Goal: Task Accomplishment & Management: Use online tool/utility

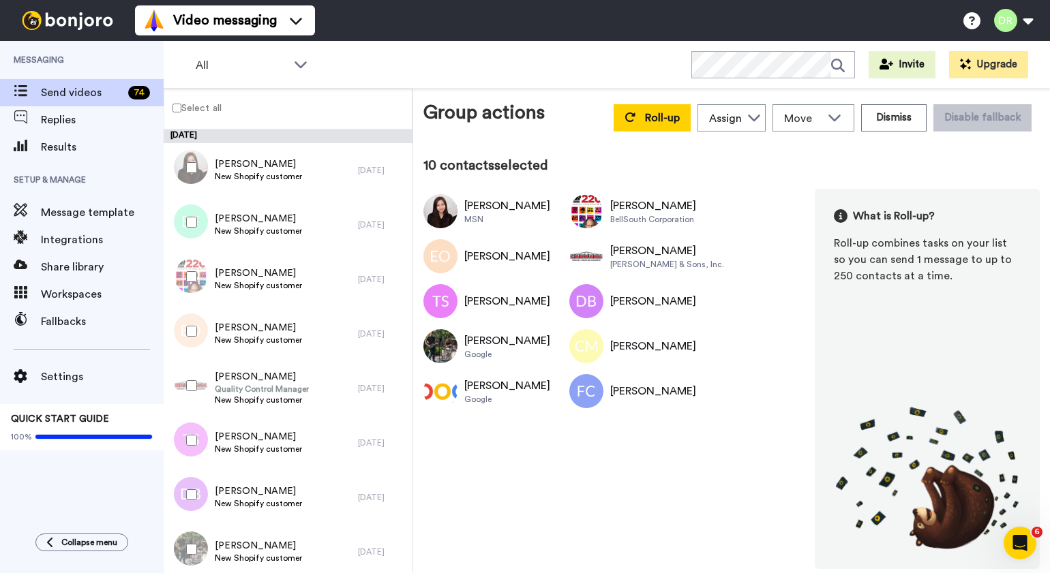
scroll to position [573, 0]
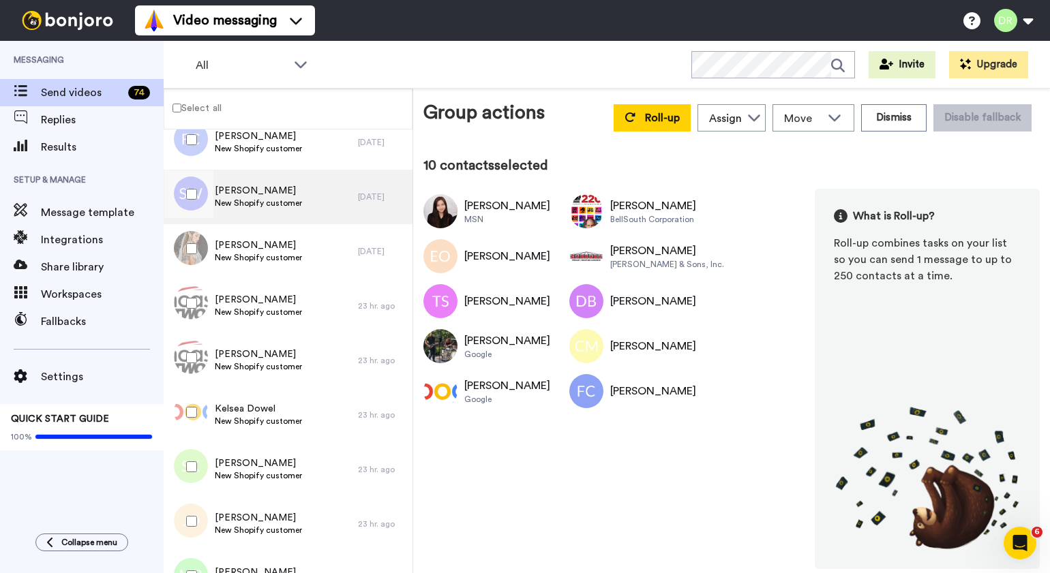
click at [258, 201] on span "New Shopify customer" at bounding box center [258, 203] width 87 height 11
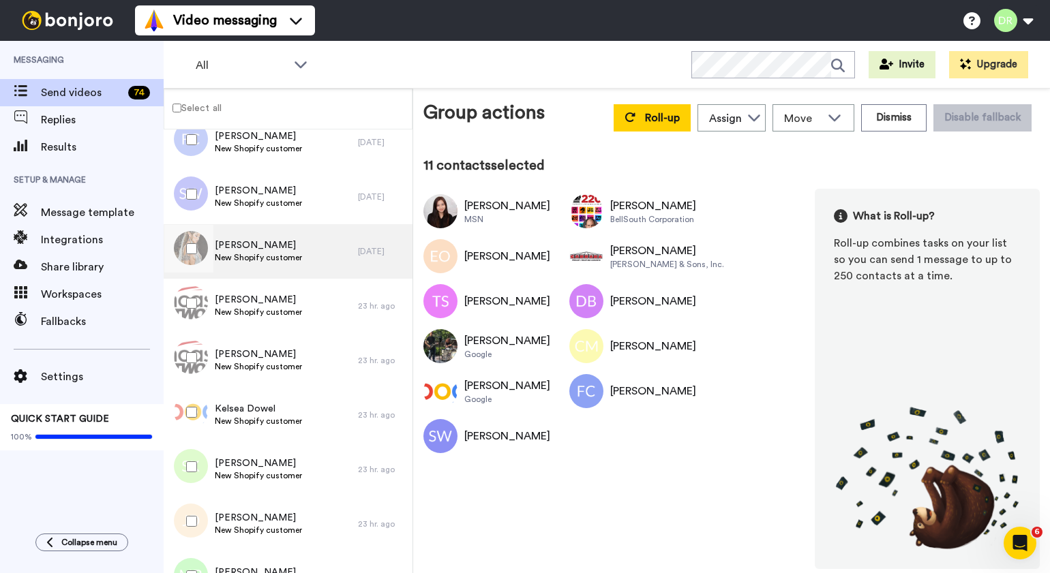
click at [227, 235] on div "[PERSON_NAME] New Shopify customer" at bounding box center [261, 251] width 194 height 55
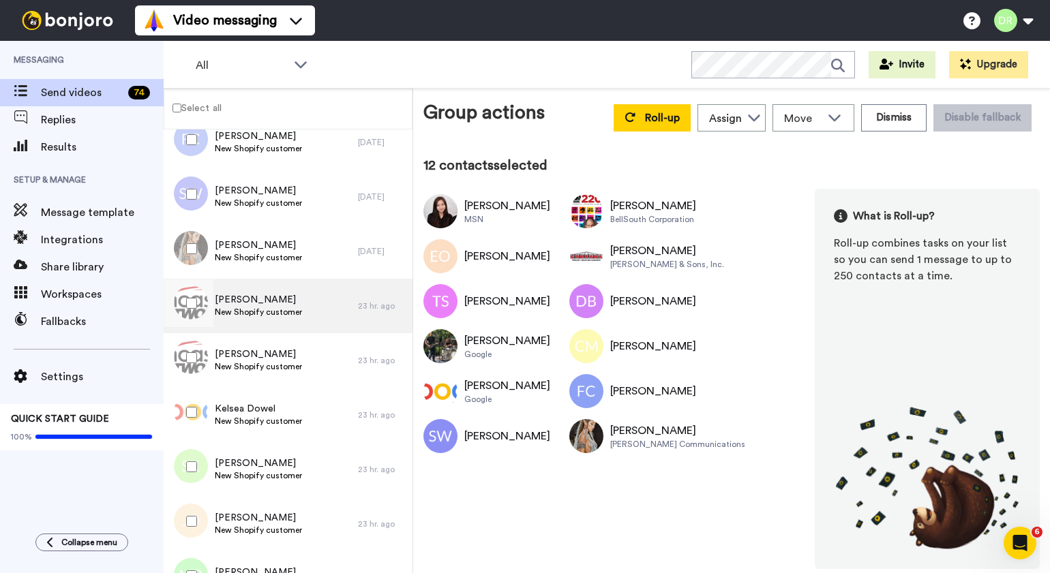
click at [240, 300] on span "[PERSON_NAME]" at bounding box center [258, 300] width 87 height 14
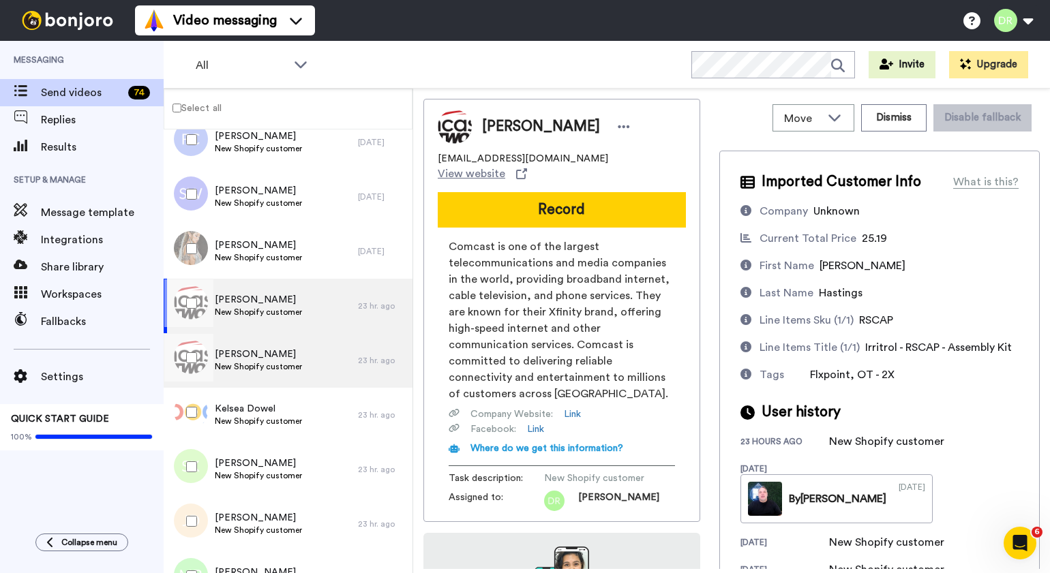
click at [239, 349] on span "[PERSON_NAME]" at bounding box center [258, 355] width 87 height 14
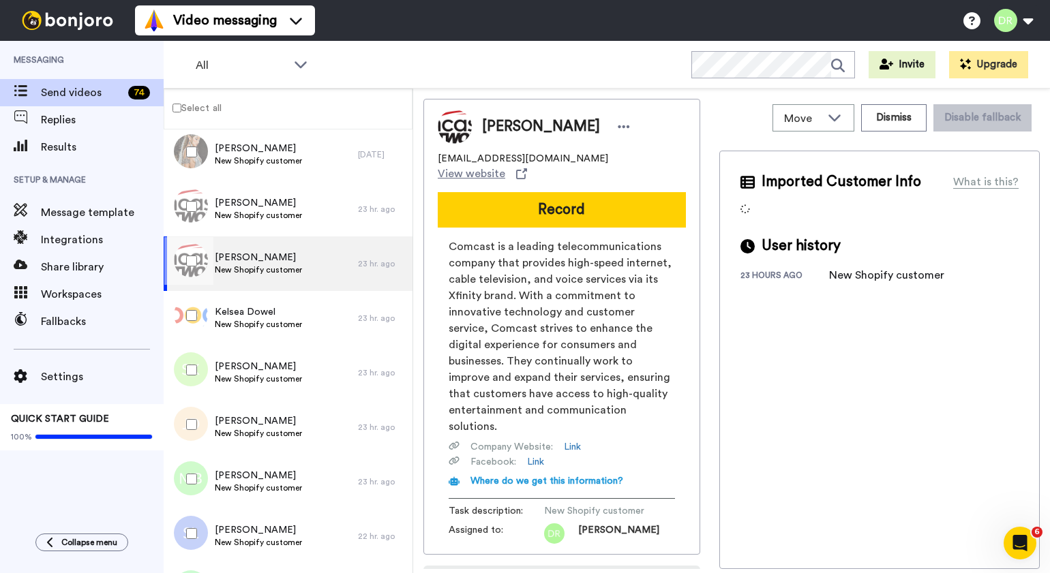
scroll to position [671, 0]
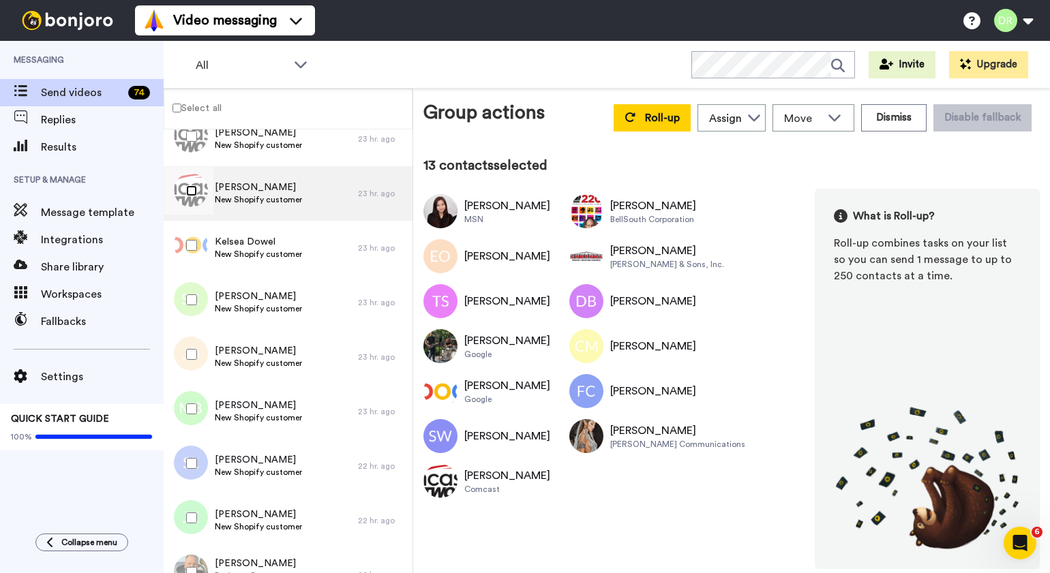
scroll to position [763, 0]
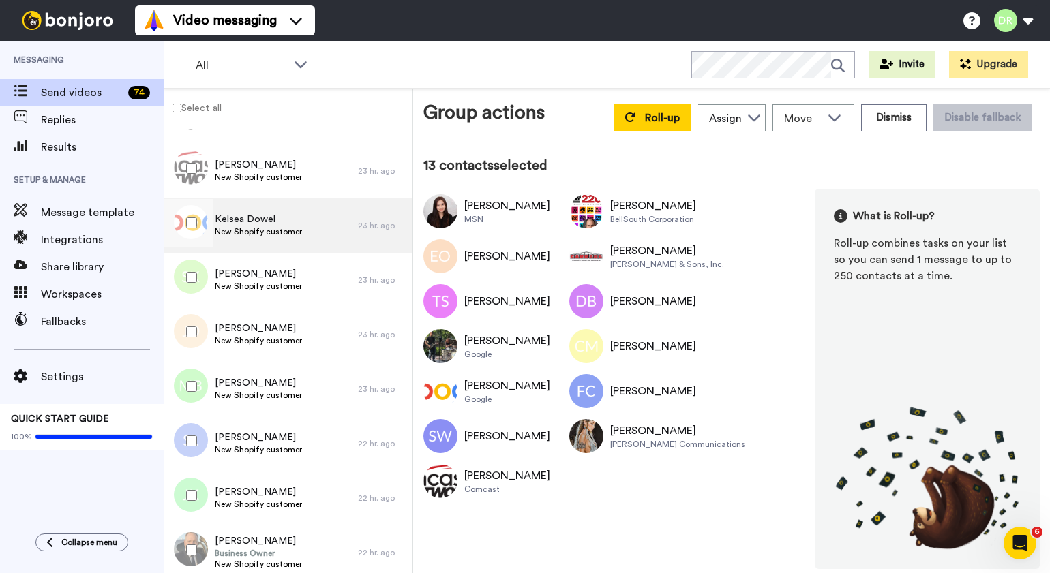
click at [255, 231] on span "New Shopify customer" at bounding box center [258, 231] width 87 height 11
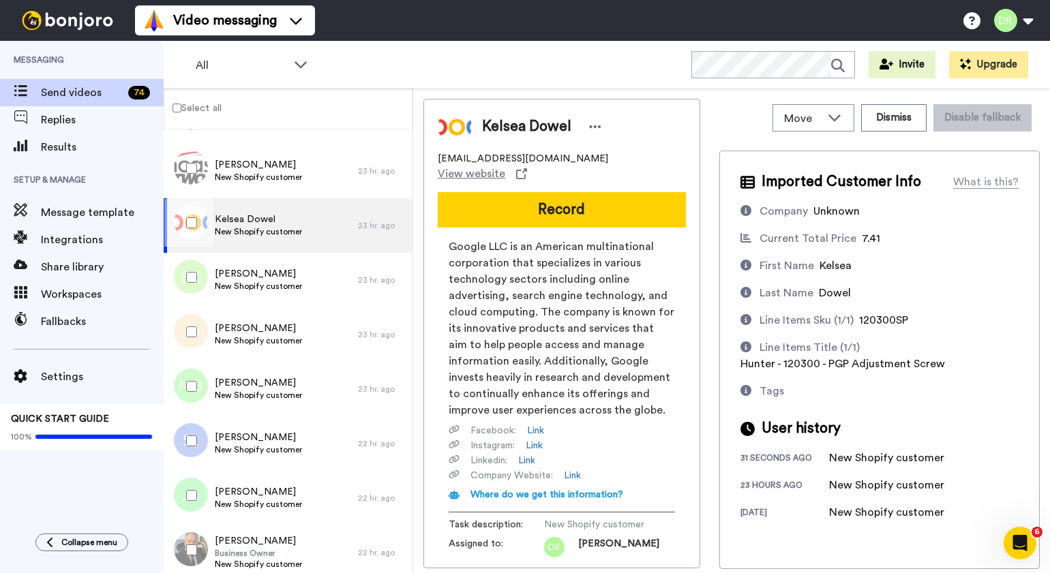
scroll to position [187, 0]
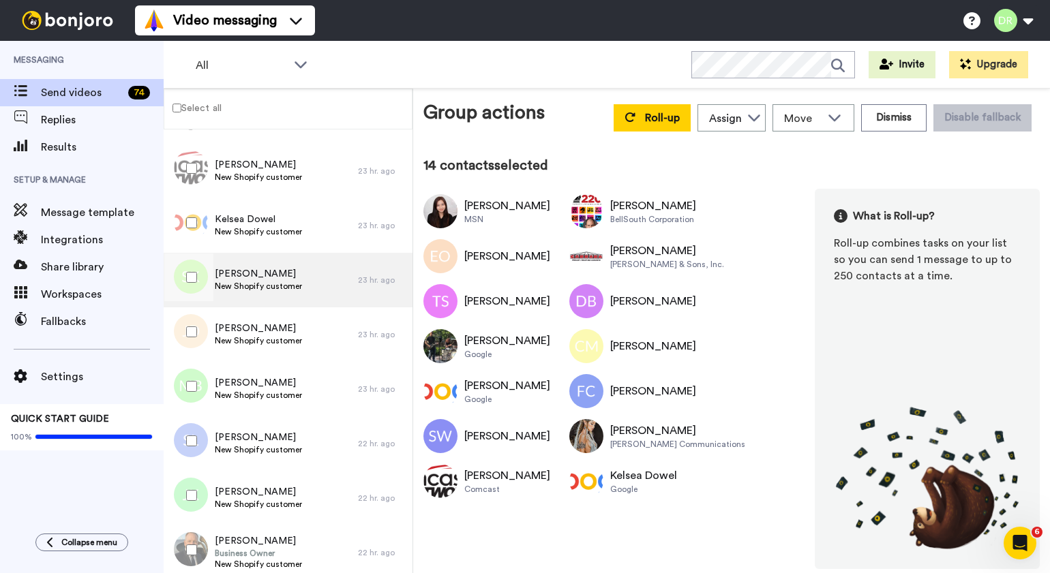
click at [235, 270] on span "[PERSON_NAME]" at bounding box center [258, 274] width 87 height 14
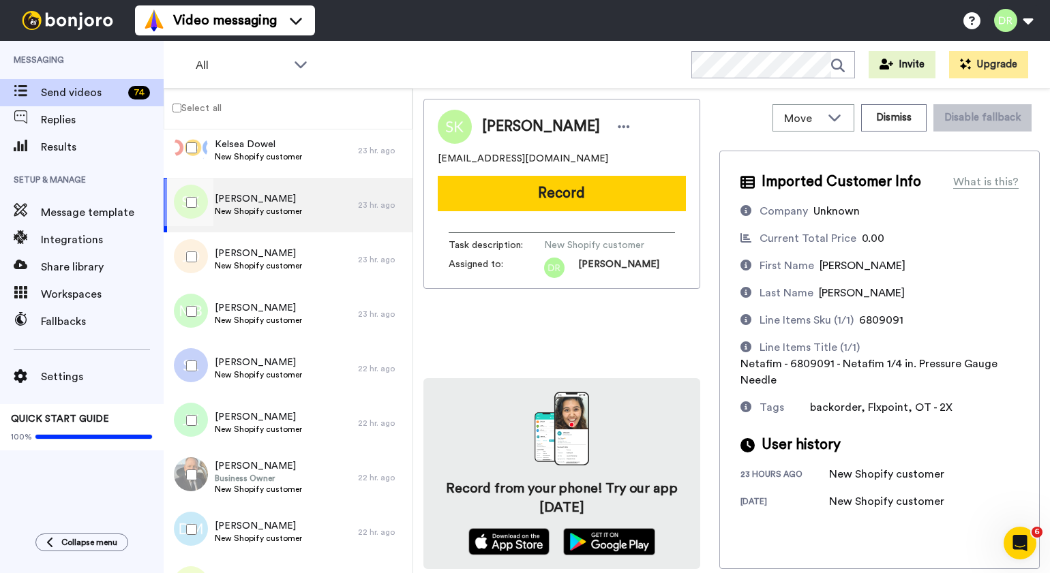
scroll to position [838, 0]
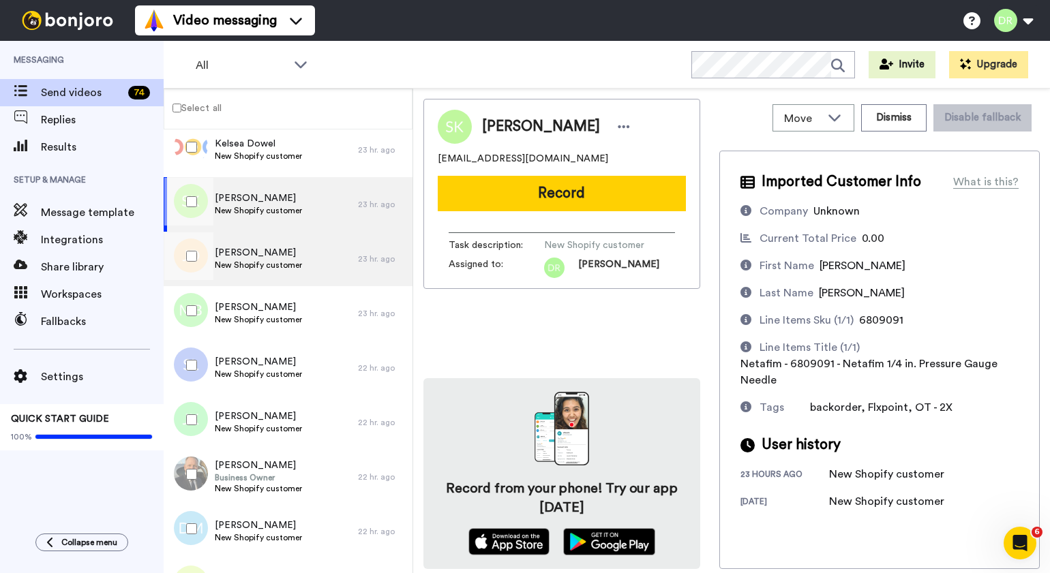
click at [237, 255] on span "[PERSON_NAME]" at bounding box center [258, 253] width 87 height 14
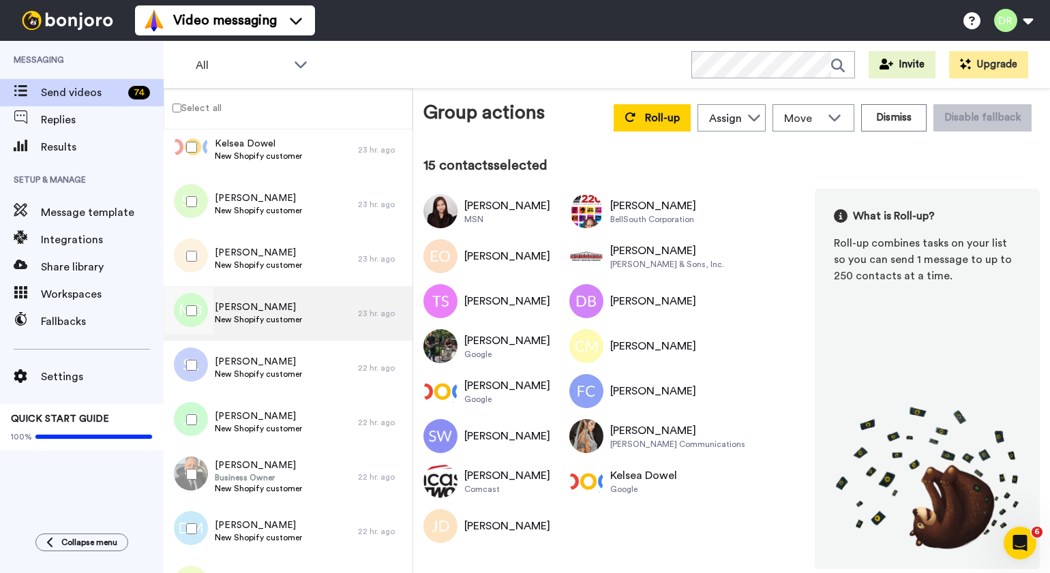
click at [232, 313] on span "[PERSON_NAME]" at bounding box center [258, 308] width 87 height 14
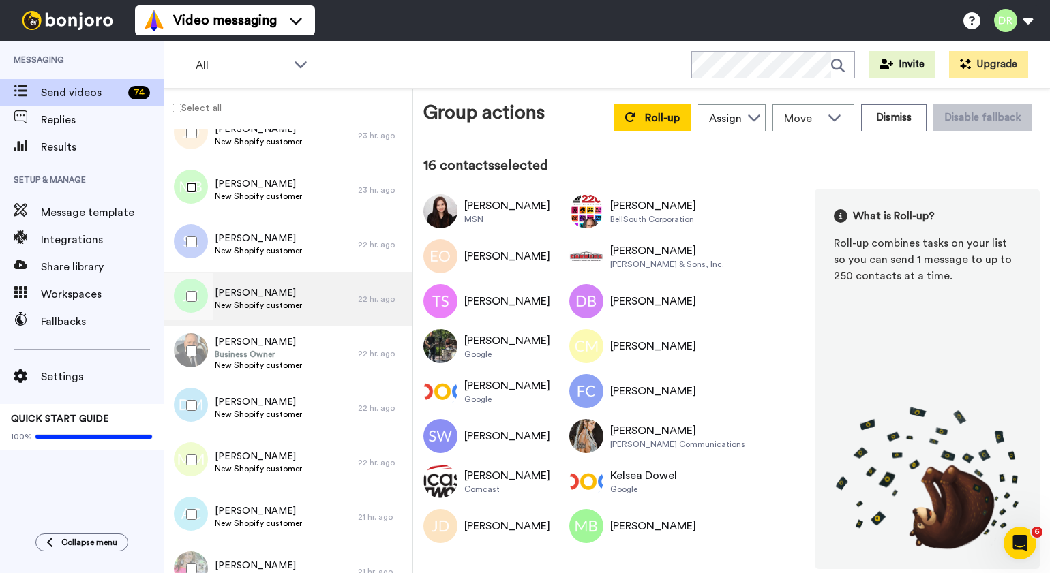
scroll to position [971, 0]
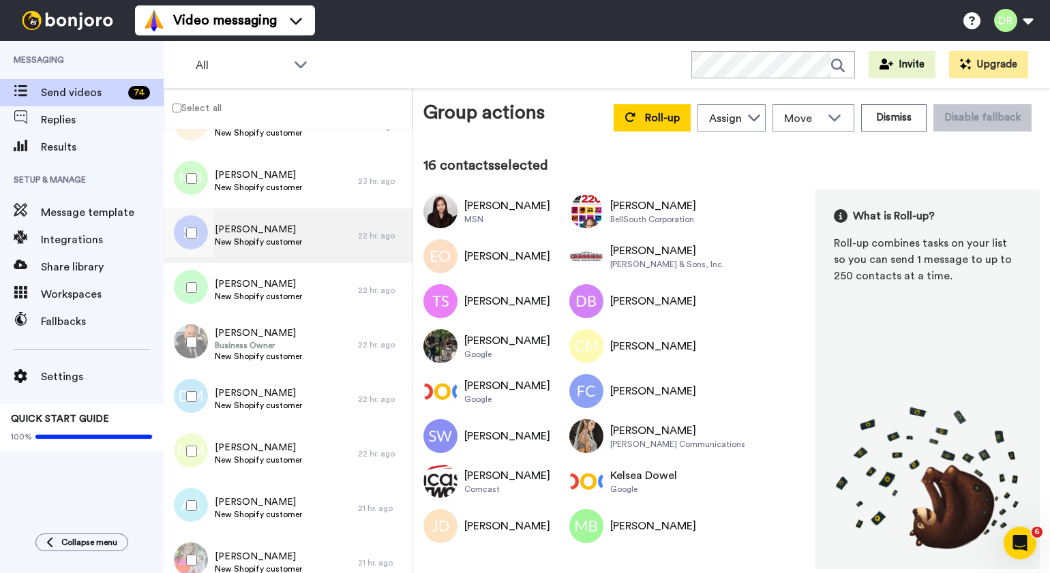
click at [243, 230] on span "[PERSON_NAME]" at bounding box center [258, 230] width 87 height 14
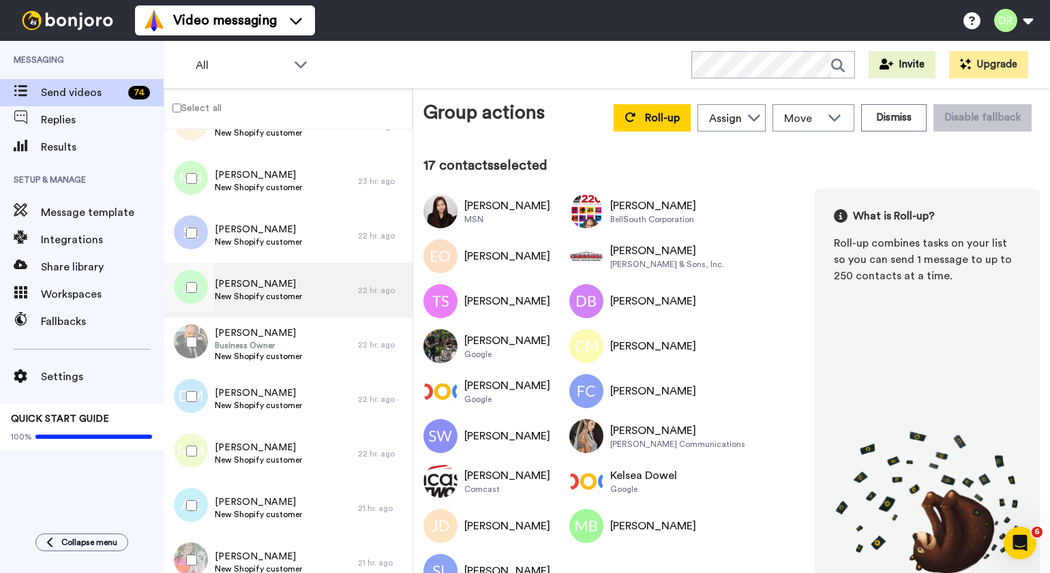
click at [229, 279] on span "[PERSON_NAME]" at bounding box center [258, 284] width 87 height 14
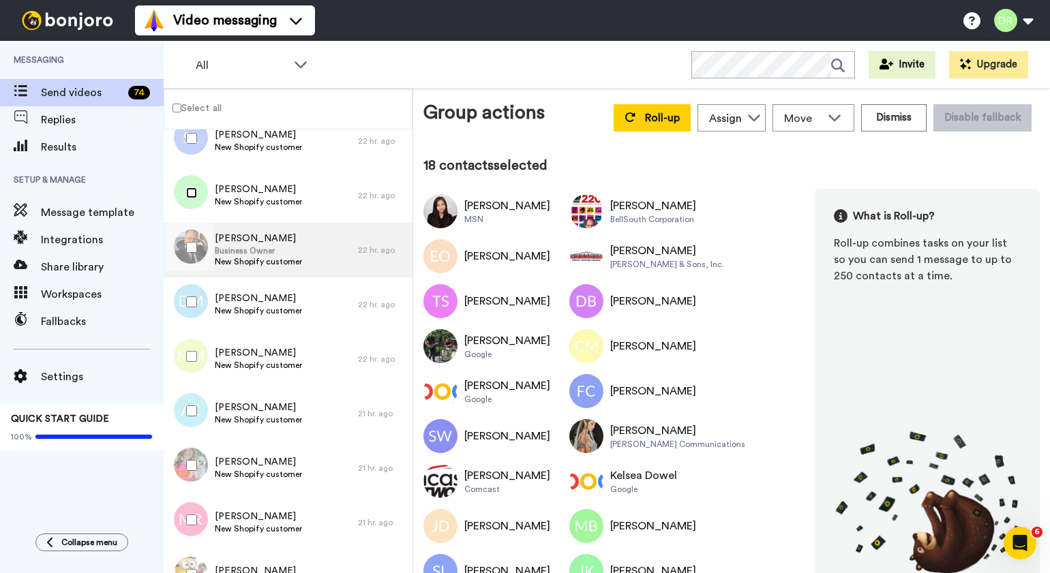
scroll to position [1067, 0]
click at [243, 243] on span "Business Owner" at bounding box center [258, 248] width 87 height 11
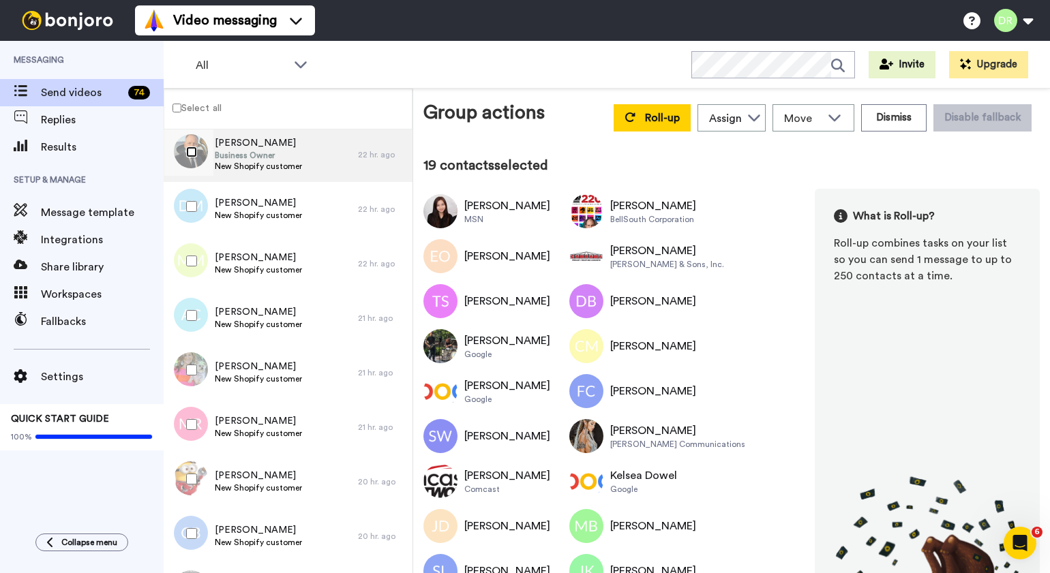
scroll to position [1166, 0]
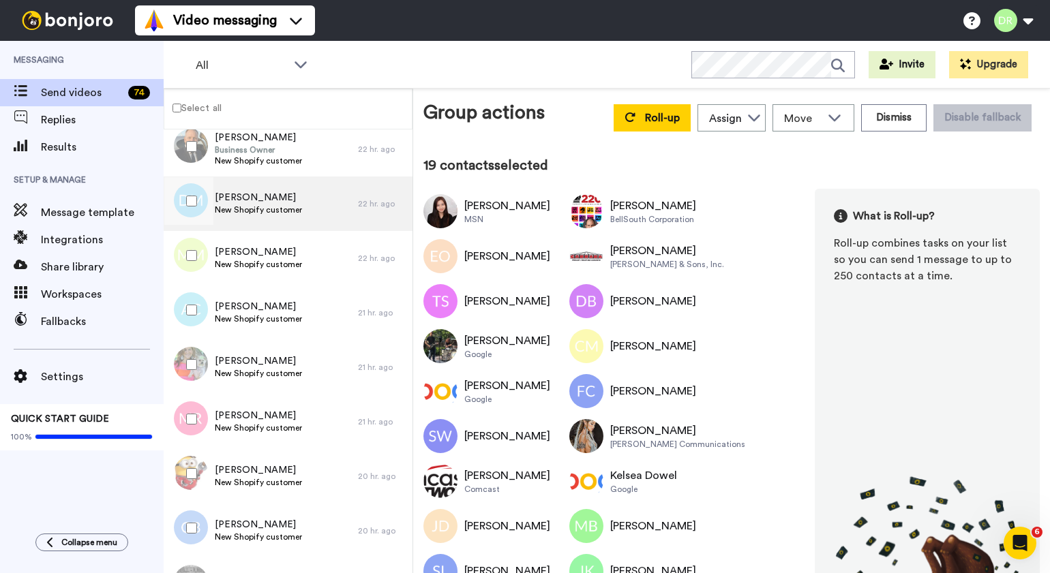
click at [254, 204] on span "New Shopify customer" at bounding box center [258, 209] width 87 height 11
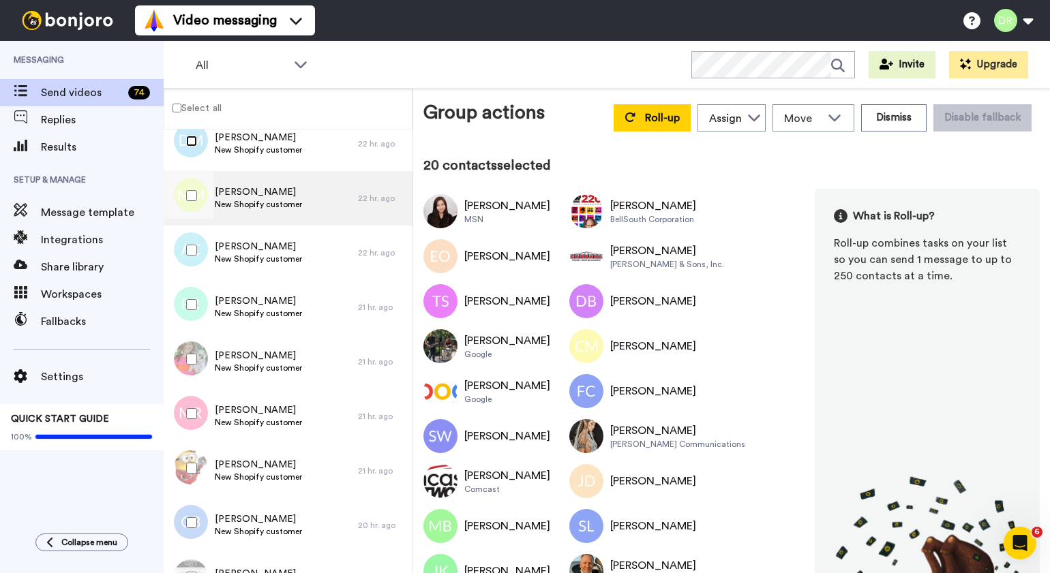
scroll to position [1171, 0]
click at [256, 194] on span "[PERSON_NAME]" at bounding box center [258, 193] width 87 height 14
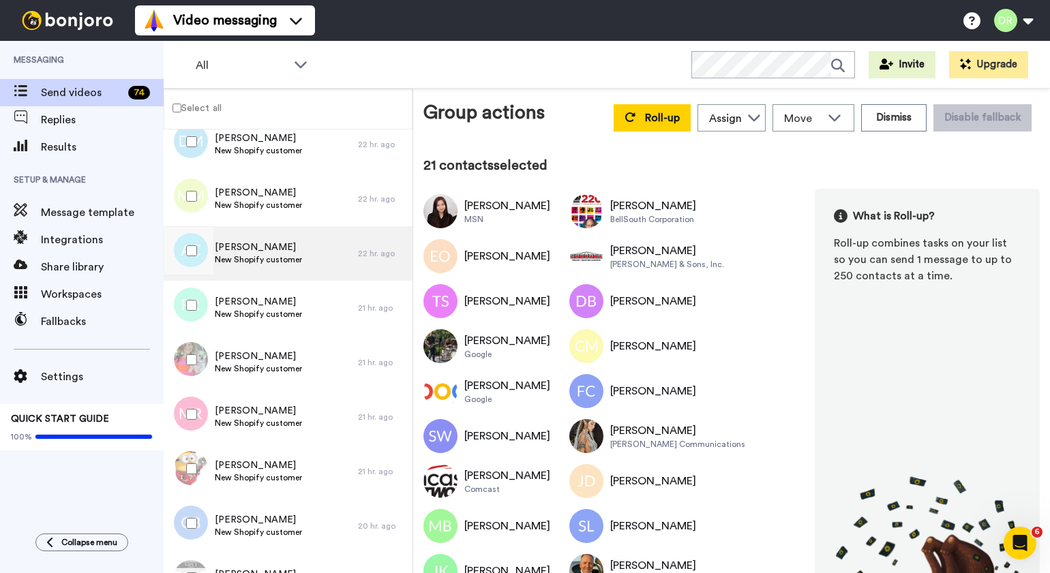
click at [266, 256] on span "New Shopify customer" at bounding box center [258, 259] width 87 height 11
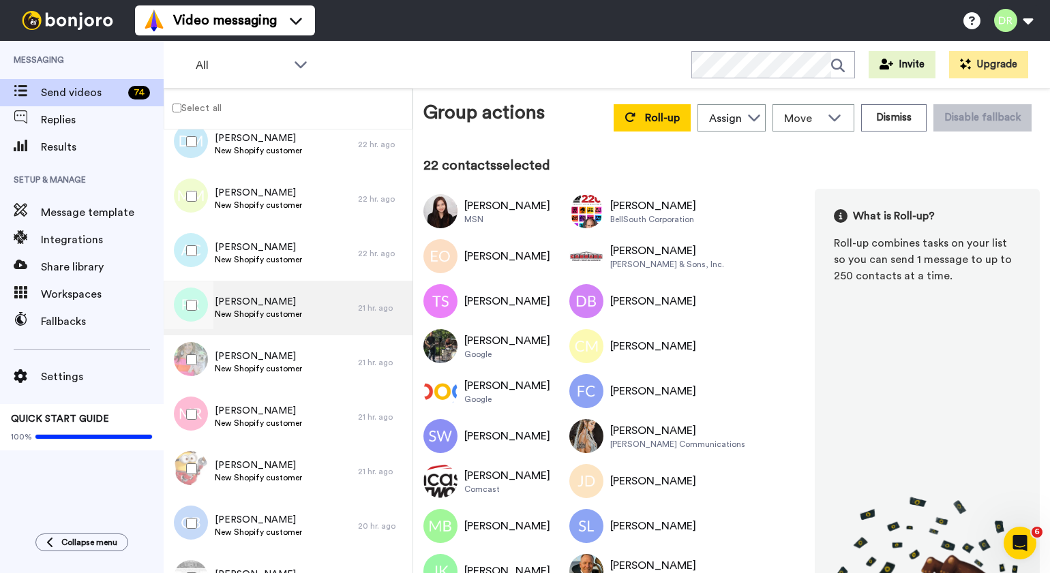
click at [238, 297] on span "[PERSON_NAME]" at bounding box center [258, 302] width 87 height 14
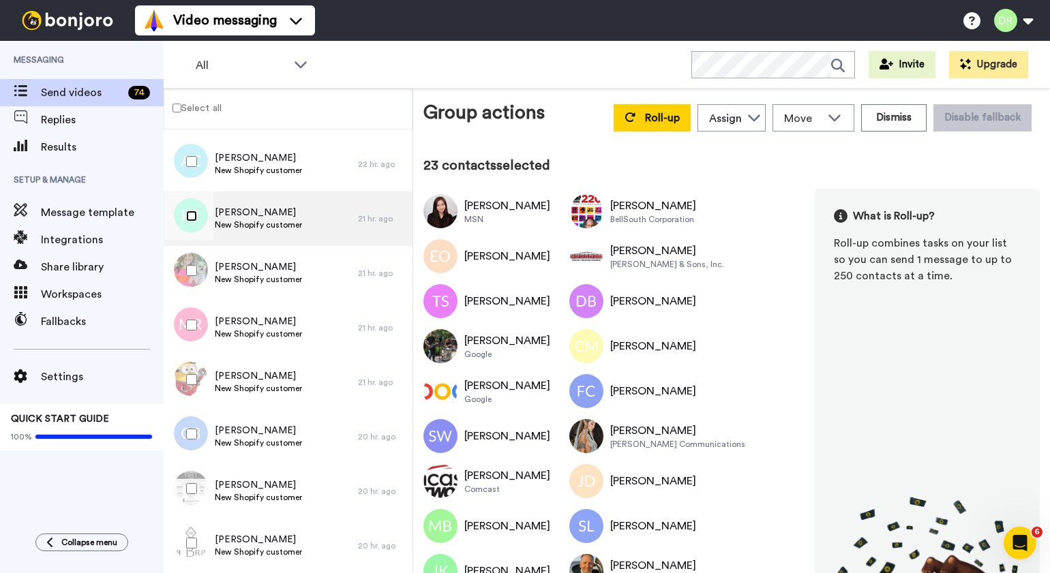
scroll to position [1262, 0]
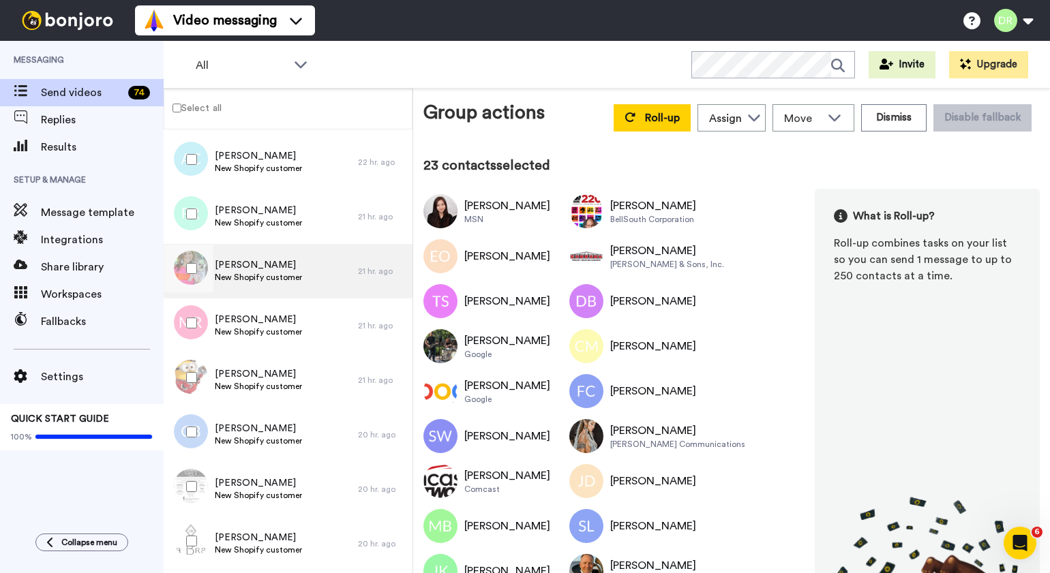
click at [252, 260] on span "[PERSON_NAME]" at bounding box center [258, 265] width 87 height 14
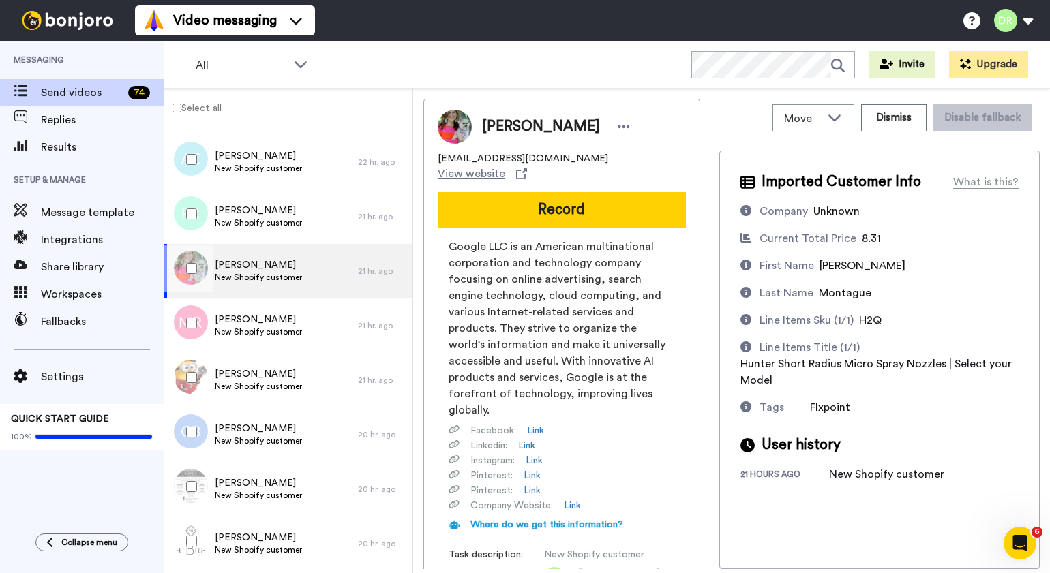
scroll to position [201, 0]
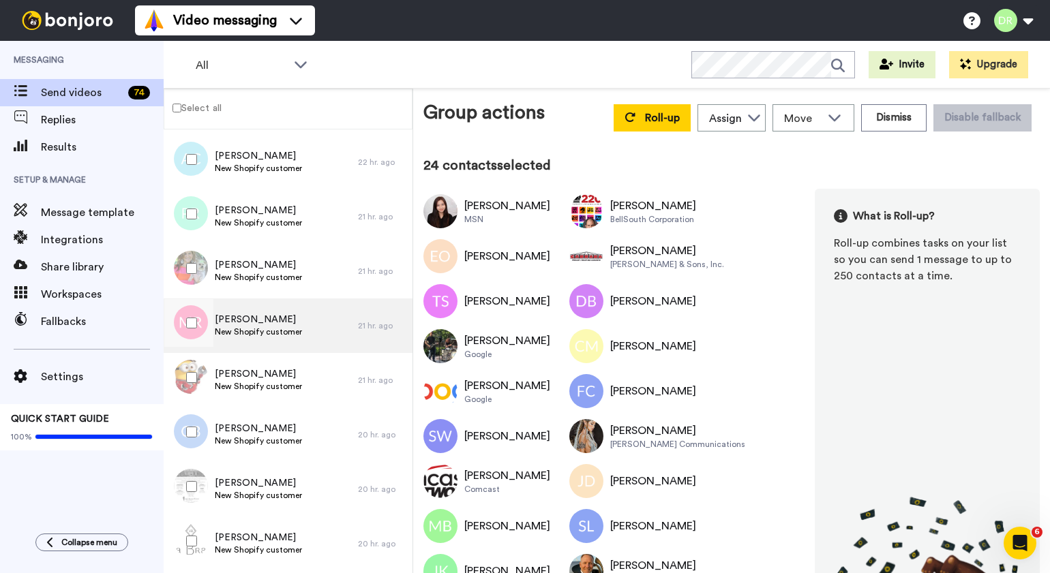
click at [234, 315] on span "[PERSON_NAME]" at bounding box center [258, 320] width 87 height 14
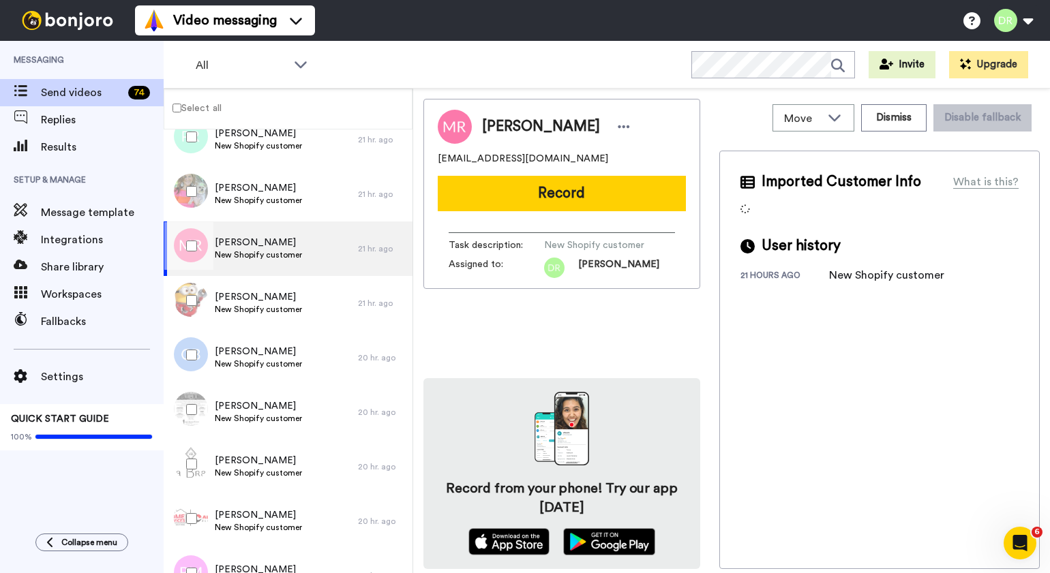
scroll to position [1341, 0]
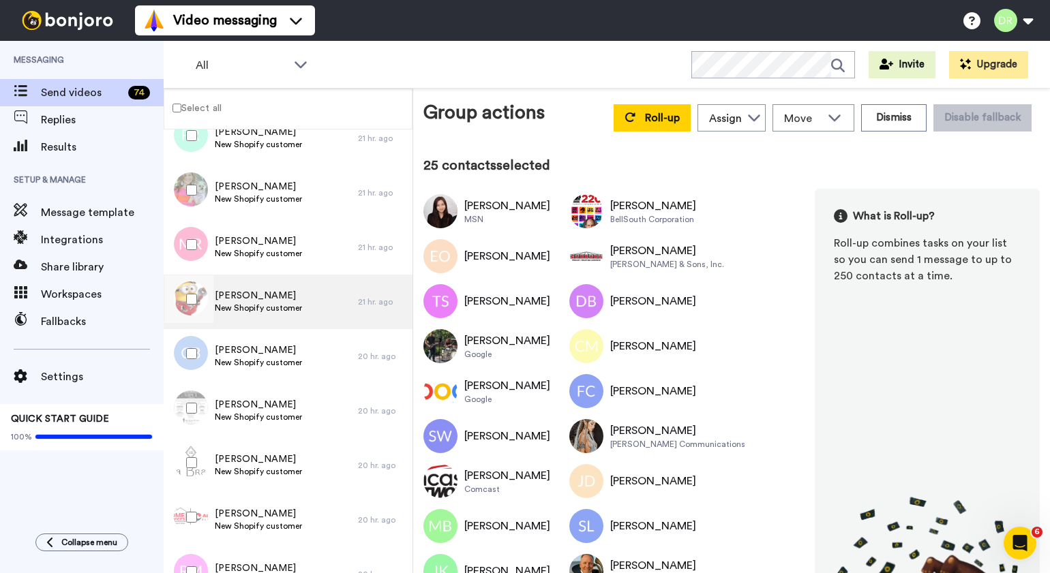
click at [265, 294] on span "[PERSON_NAME]" at bounding box center [258, 296] width 87 height 14
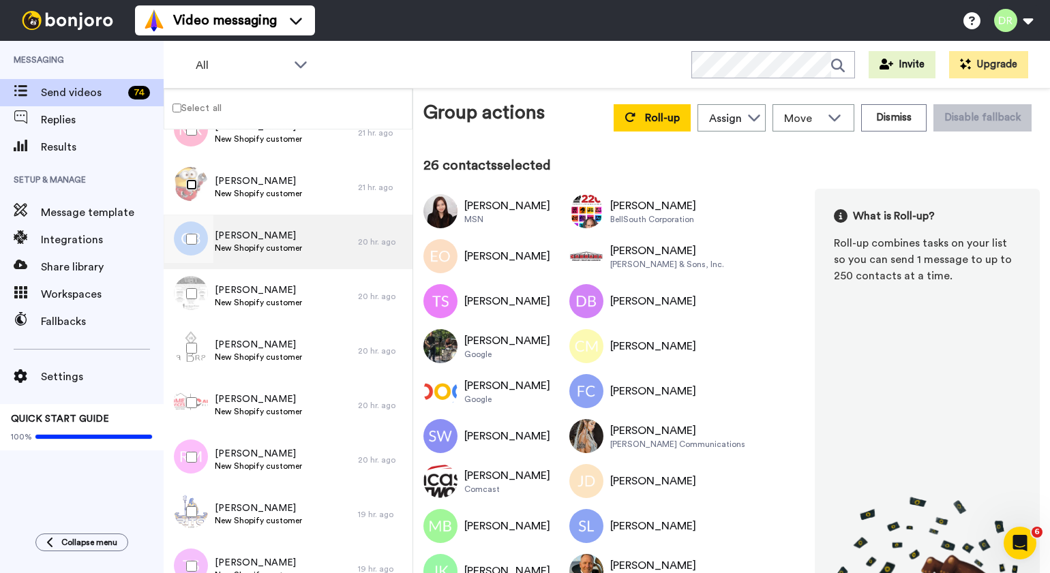
scroll to position [1468, 0]
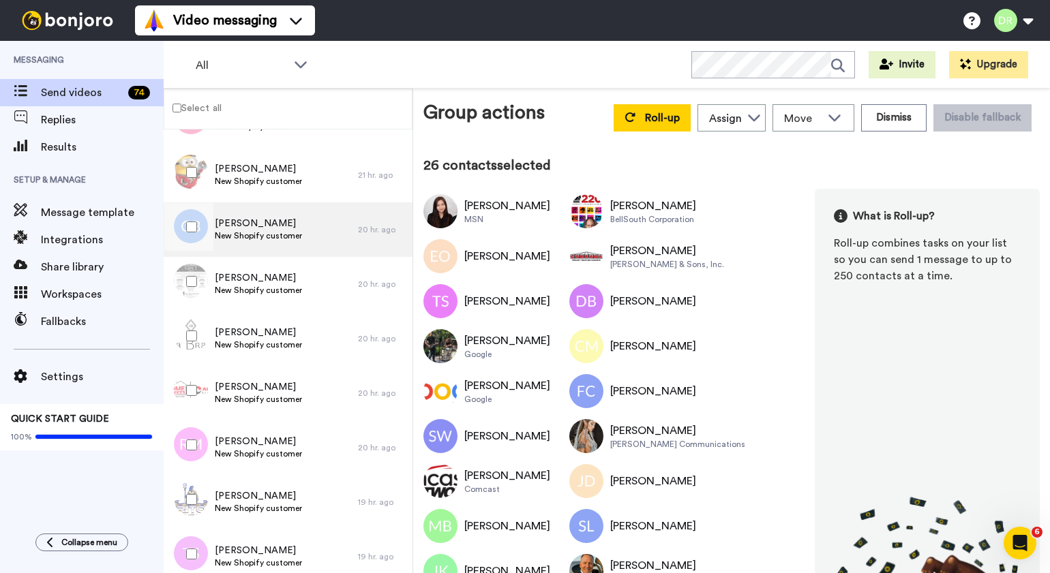
click at [277, 226] on span "[PERSON_NAME]" at bounding box center [258, 224] width 87 height 14
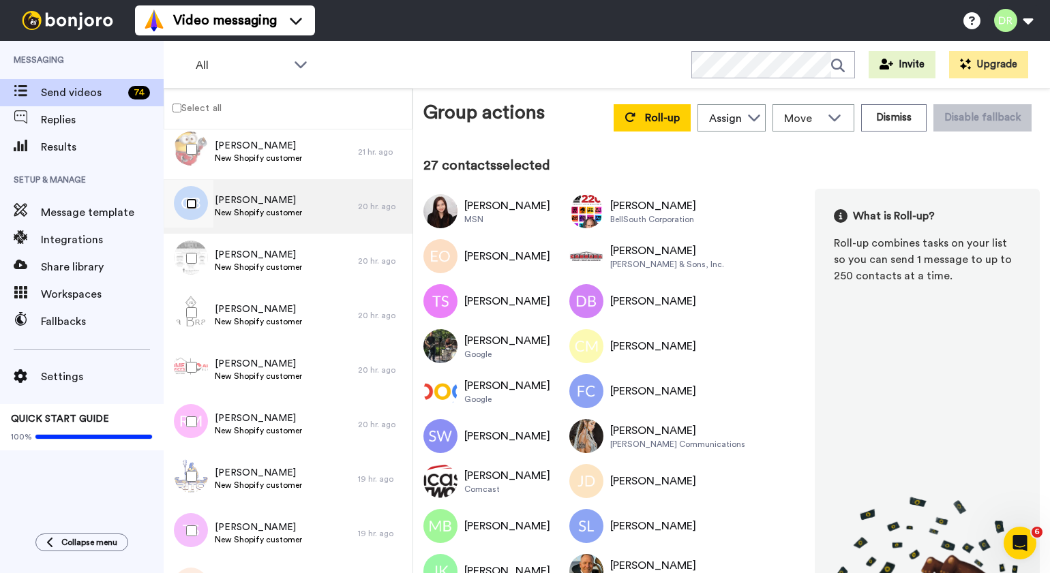
scroll to position [1504, 0]
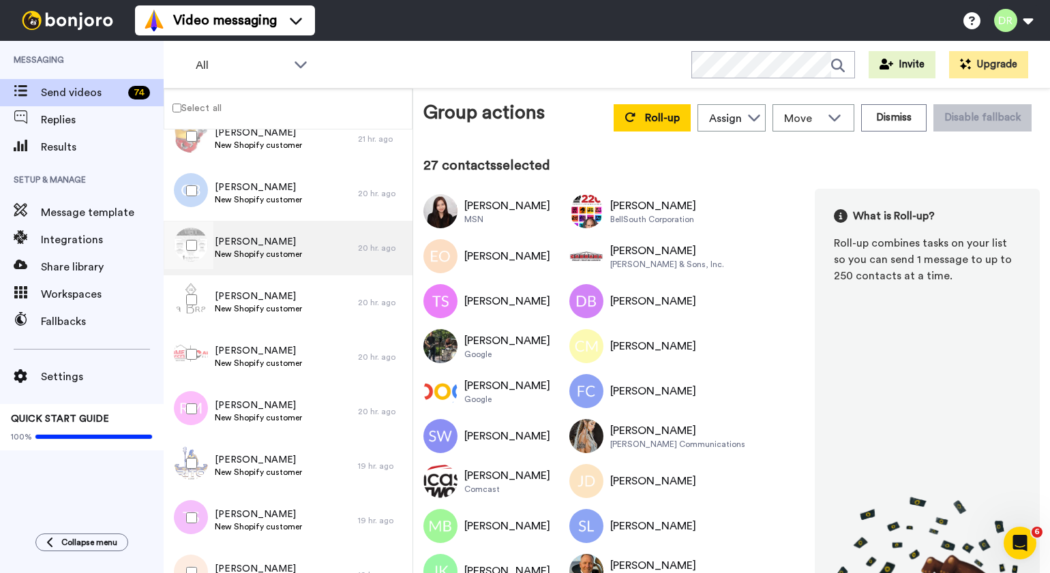
click at [263, 237] on span "[PERSON_NAME]" at bounding box center [258, 242] width 87 height 14
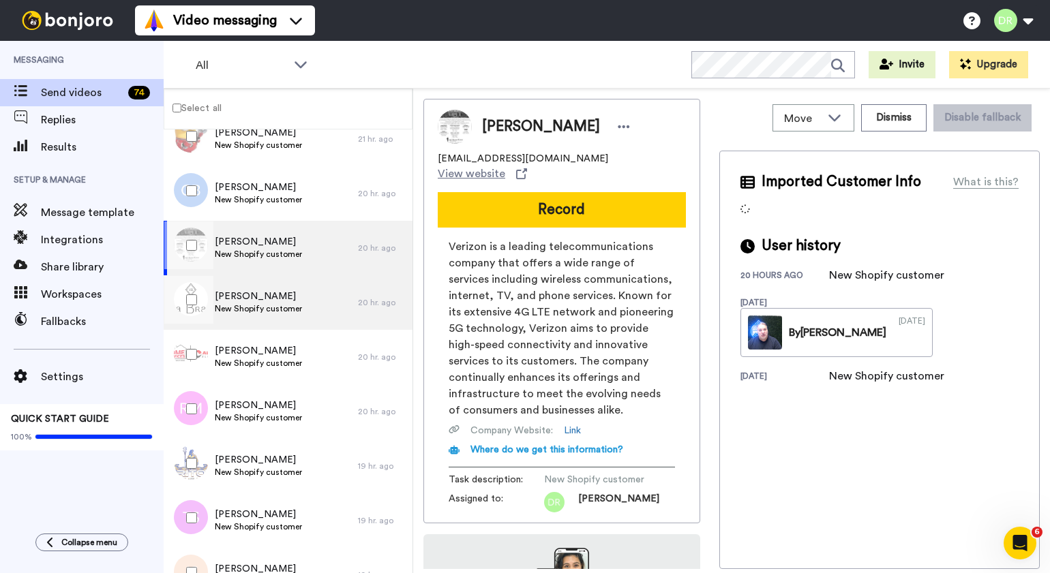
click at [285, 299] on span "[PERSON_NAME]" at bounding box center [258, 297] width 87 height 14
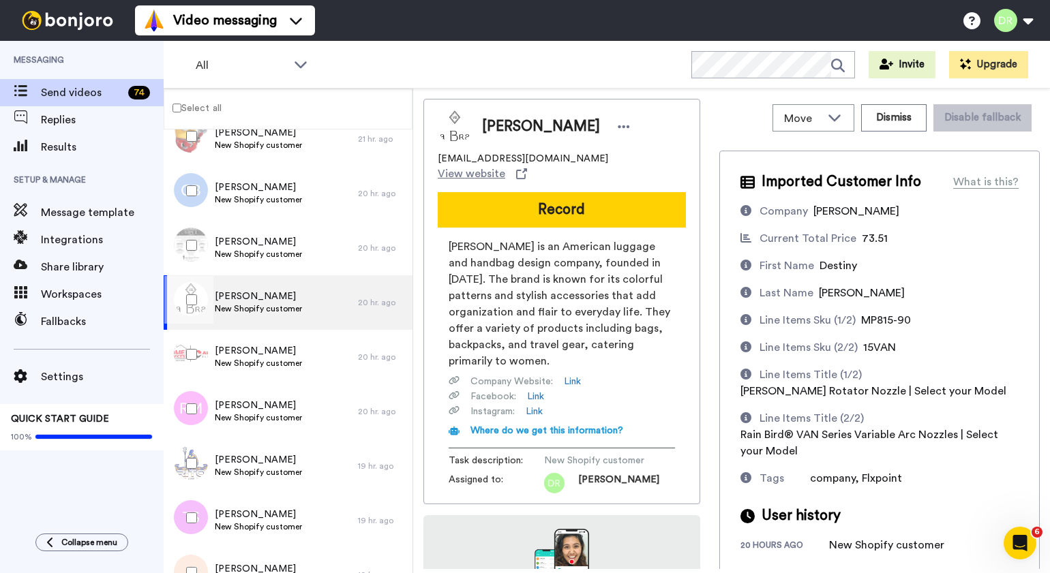
scroll to position [107, 0]
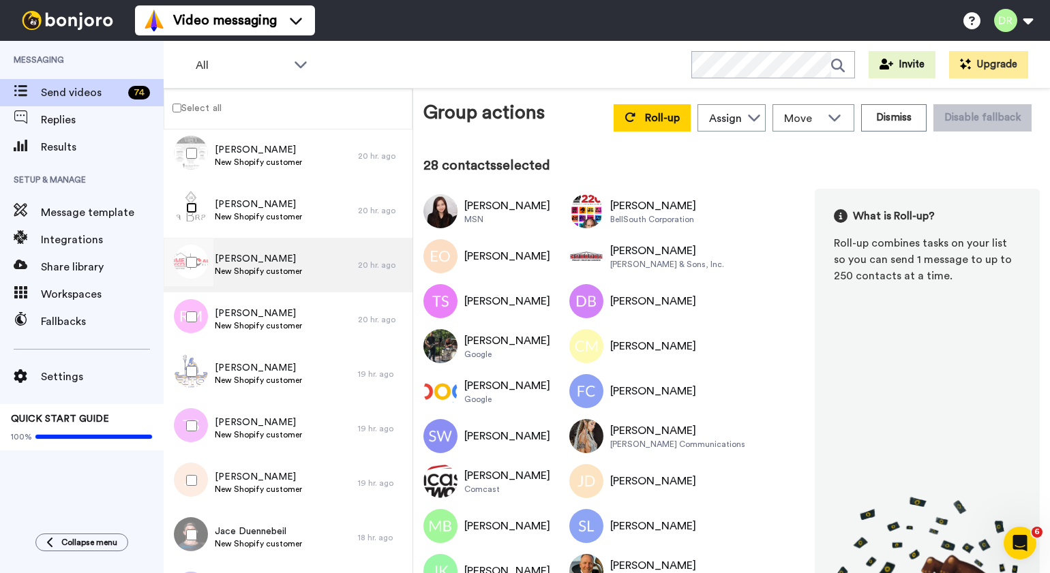
scroll to position [1603, 0]
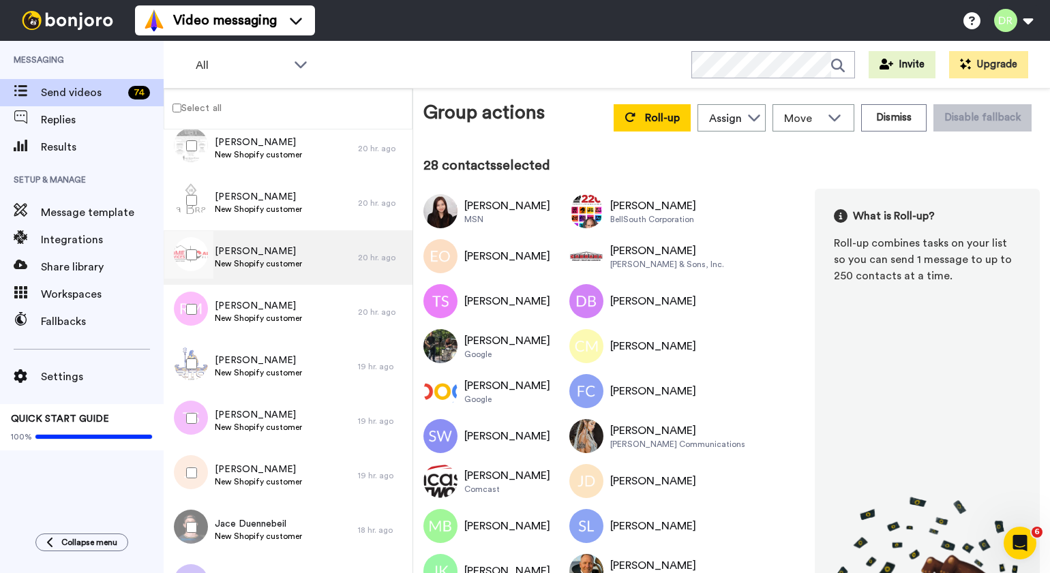
click at [247, 249] on span "[PERSON_NAME]" at bounding box center [258, 252] width 87 height 14
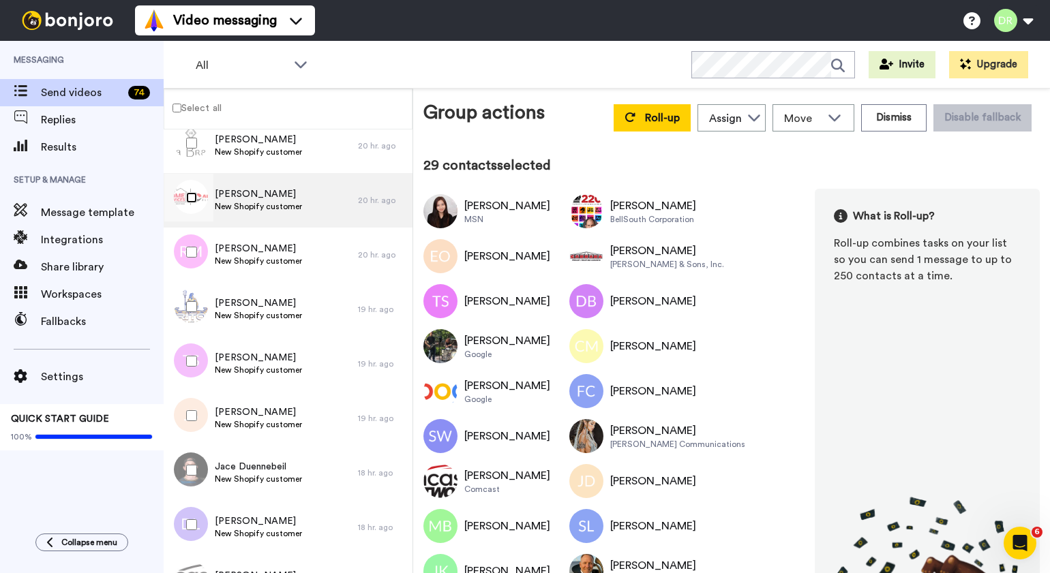
scroll to position [1665, 0]
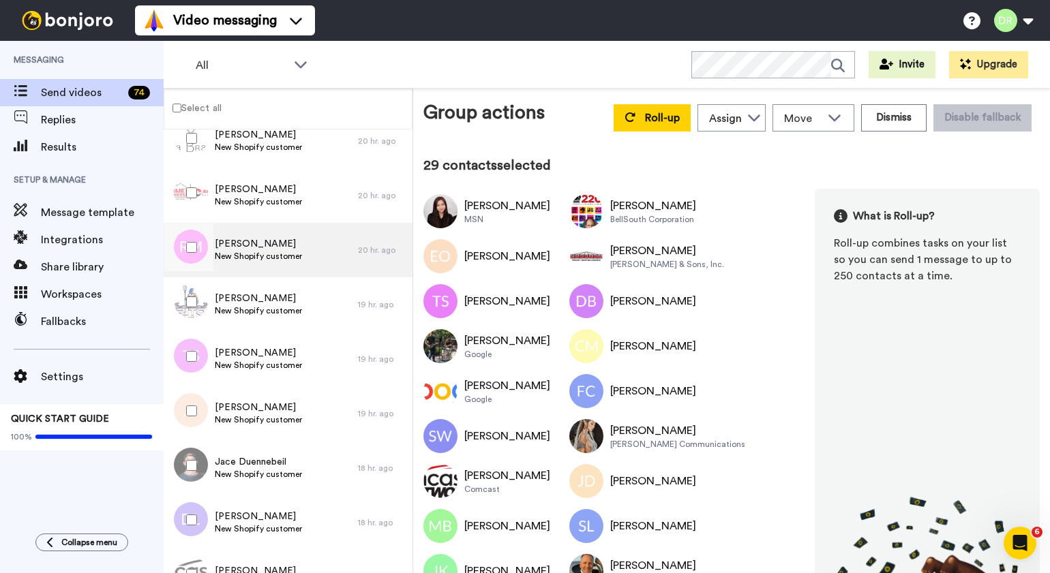
click at [251, 249] on span "[PERSON_NAME]" at bounding box center [258, 244] width 87 height 14
